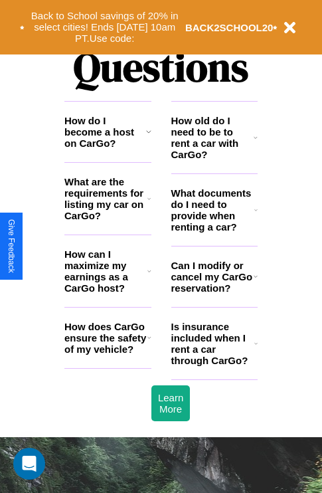
scroll to position [1611, 0]
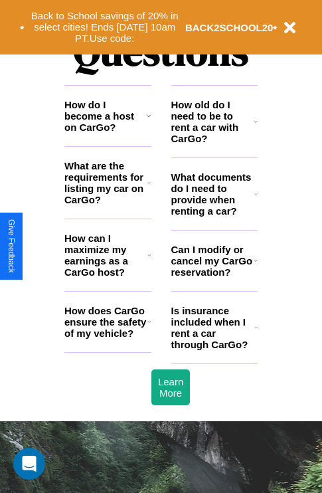
click at [214, 349] on h3 "Is insurance included when I rent a car through CarGo?" at bounding box center [213, 327] width 83 height 45
click at [104, 27] on button "Back to School savings of 20% in select cities! Ends [DATE] 10am PT. Use code:" at bounding box center [105, 27] width 161 height 41
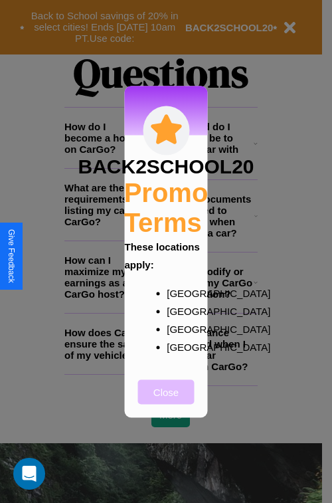
click at [166, 401] on button "Close" at bounding box center [166, 392] width 57 height 25
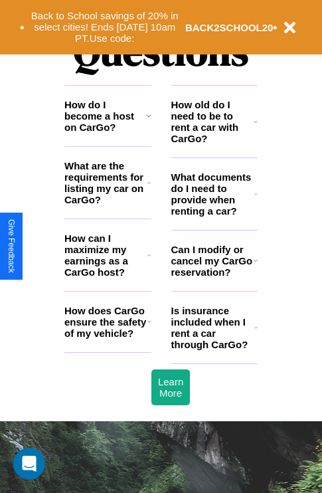
scroll to position [205, 0]
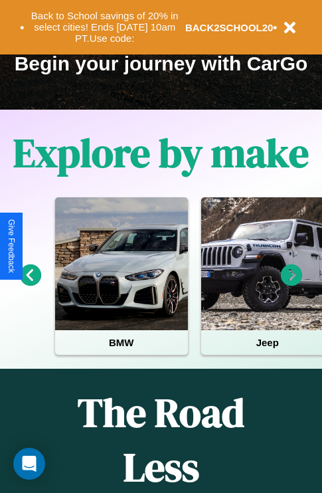
click at [292, 285] on icon at bounding box center [292, 276] width 22 height 22
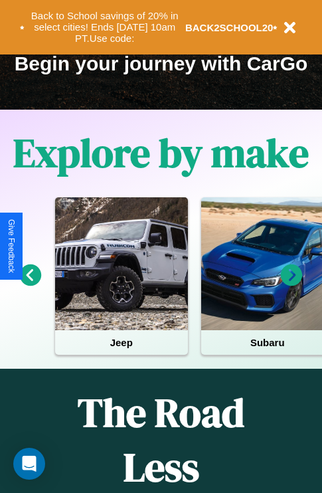
click at [292, 285] on icon at bounding box center [292, 276] width 22 height 22
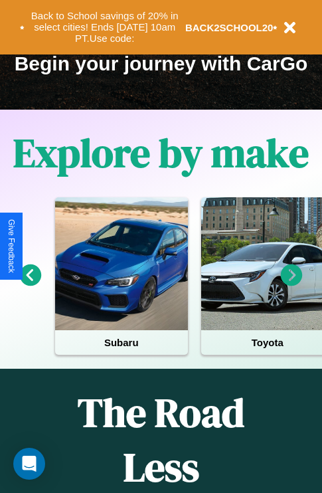
click at [292, 285] on icon at bounding box center [292, 276] width 22 height 22
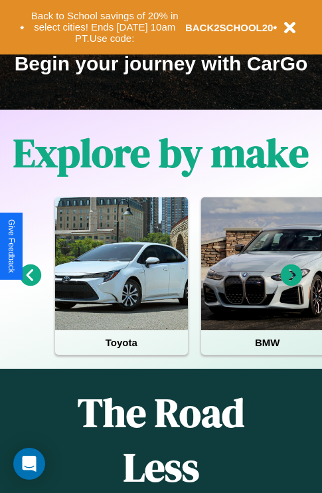
click at [292, 285] on icon at bounding box center [292, 276] width 22 height 22
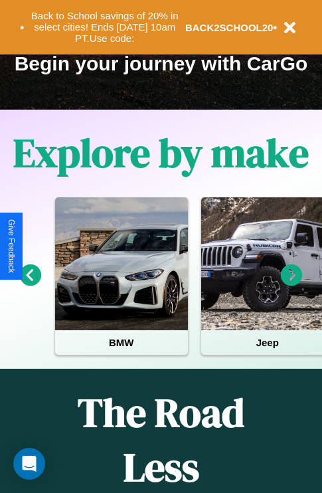
click at [292, 285] on icon at bounding box center [292, 276] width 22 height 22
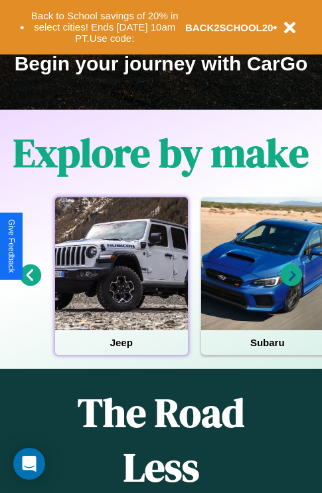
click at [121, 285] on div at bounding box center [121, 263] width 133 height 133
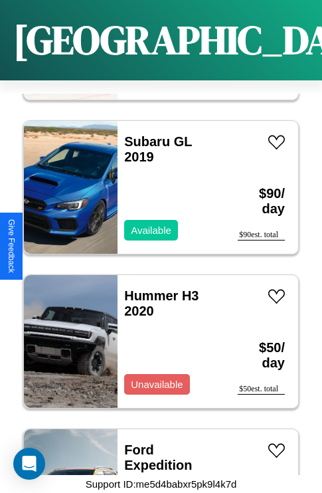
scroll to position [2980, 0]
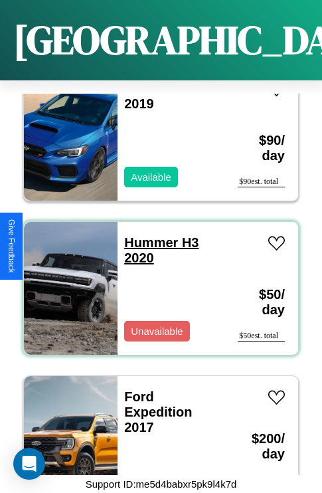
click at [147, 235] on link "Hummer H3 2020" at bounding box center [161, 250] width 74 height 30
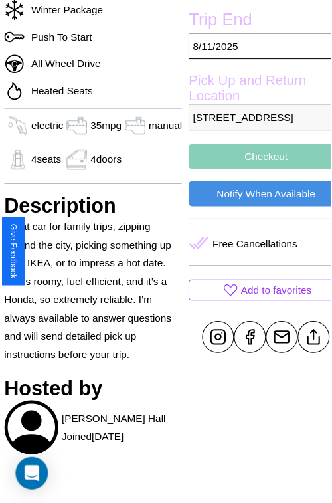
scroll to position [462, 53]
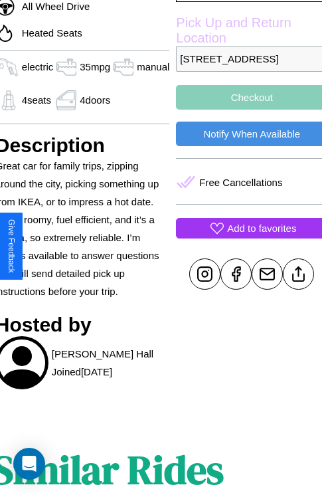
click at [247, 237] on p "Add to favorites" at bounding box center [261, 228] width 69 height 18
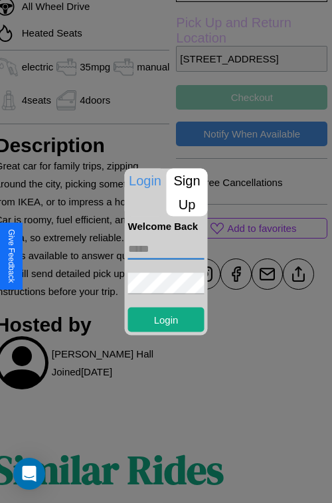
click at [166, 249] on input "text" at bounding box center [166, 248] width 76 height 21
type input "**********"
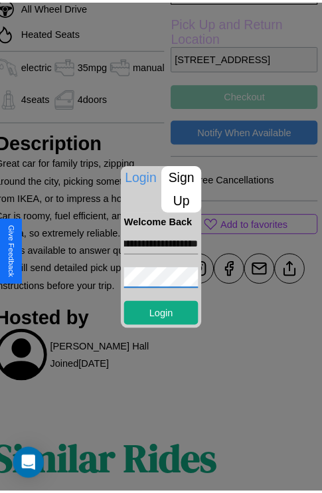
scroll to position [0, 0]
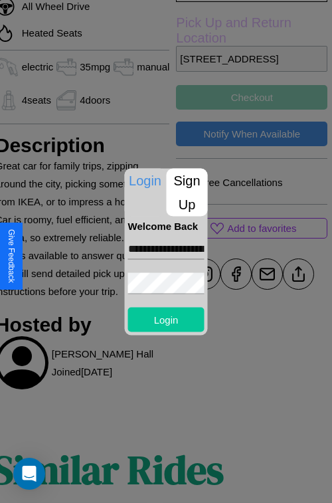
click at [166, 319] on button "Login" at bounding box center [166, 319] width 76 height 25
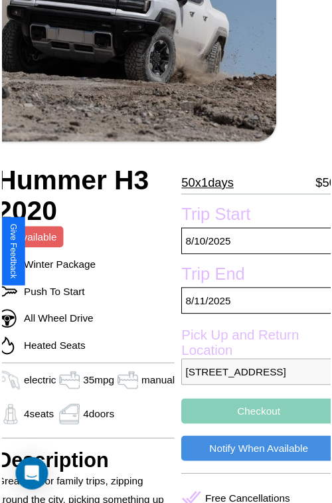
scroll to position [146, 53]
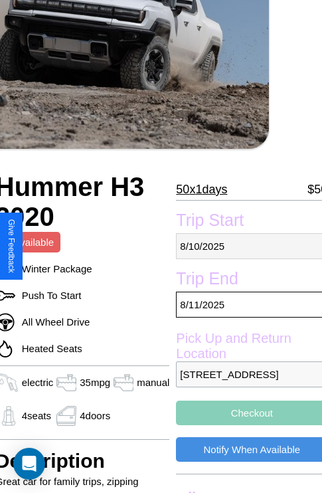
click at [247, 246] on p "8 / 10 / 2025" at bounding box center [252, 246] width 152 height 26
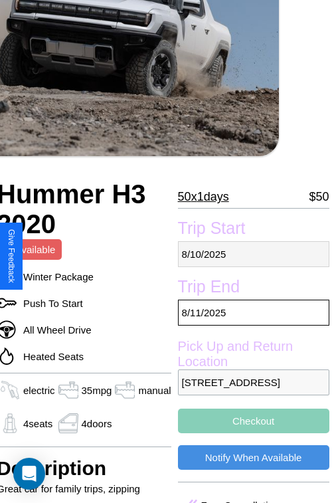
select select "*"
select select "****"
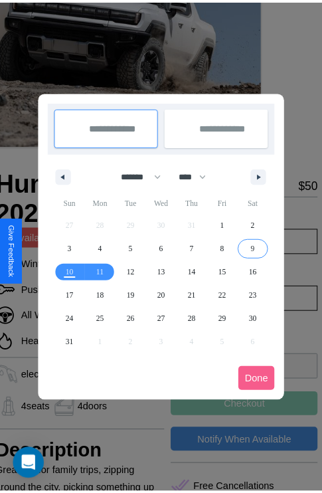
scroll to position [0, 53]
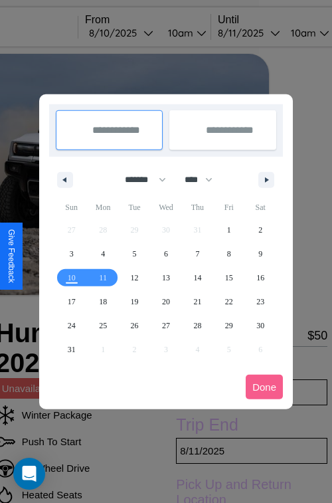
click at [140, 33] on div at bounding box center [166, 251] width 332 height 503
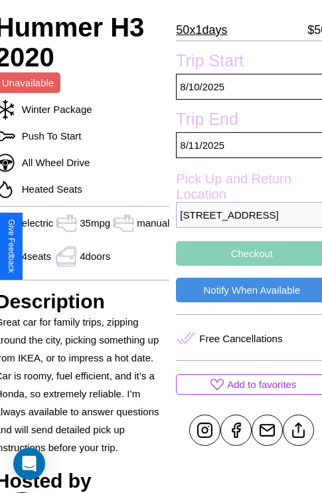
scroll to position [331, 53]
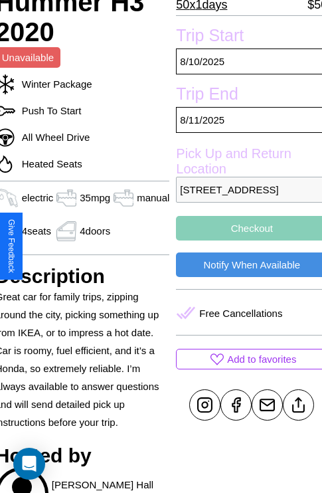
click at [247, 241] on button "Checkout" at bounding box center [252, 228] width 152 height 25
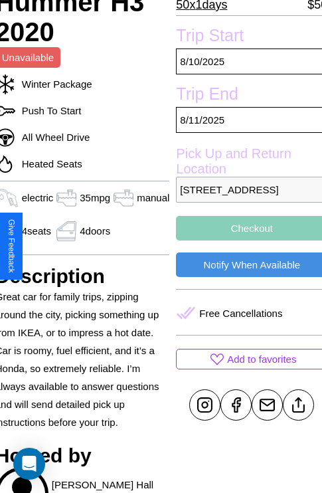
click at [247, 241] on button "Checkout" at bounding box center [252, 228] width 152 height 25
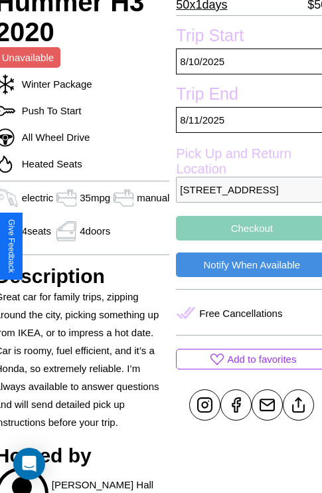
click at [247, 241] on button "Checkout" at bounding box center [252, 228] width 152 height 25
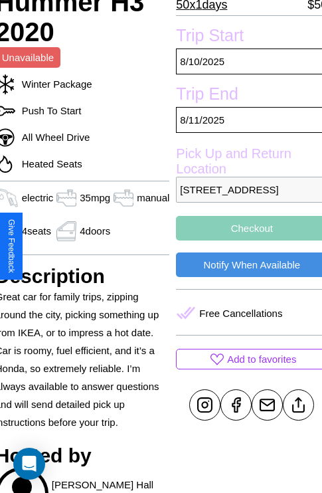
click at [247, 241] on button "Checkout" at bounding box center [252, 228] width 152 height 25
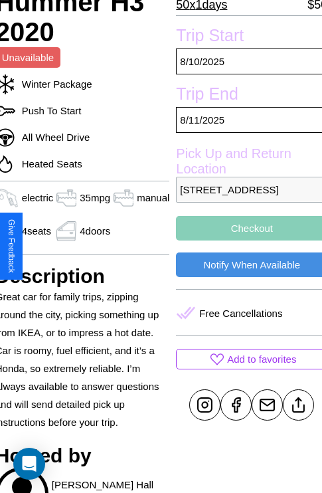
click at [247, 241] on button "Checkout" at bounding box center [252, 228] width 152 height 25
